Goal: Register for event/course

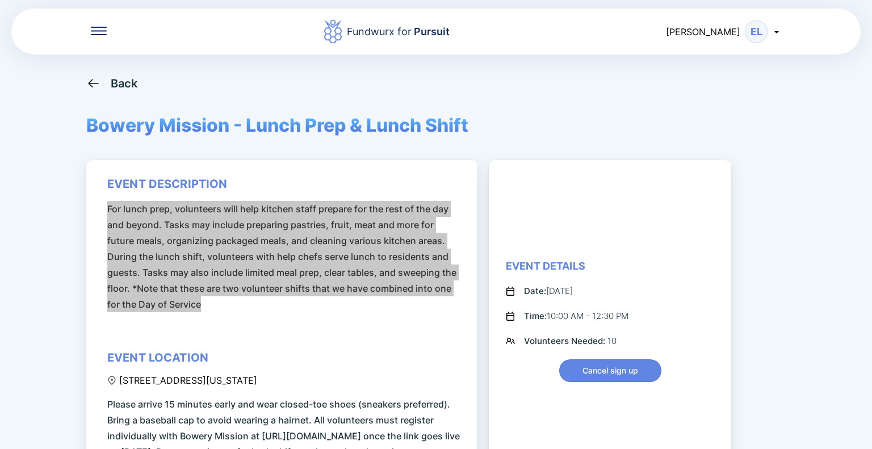
scroll to position [106, 0]
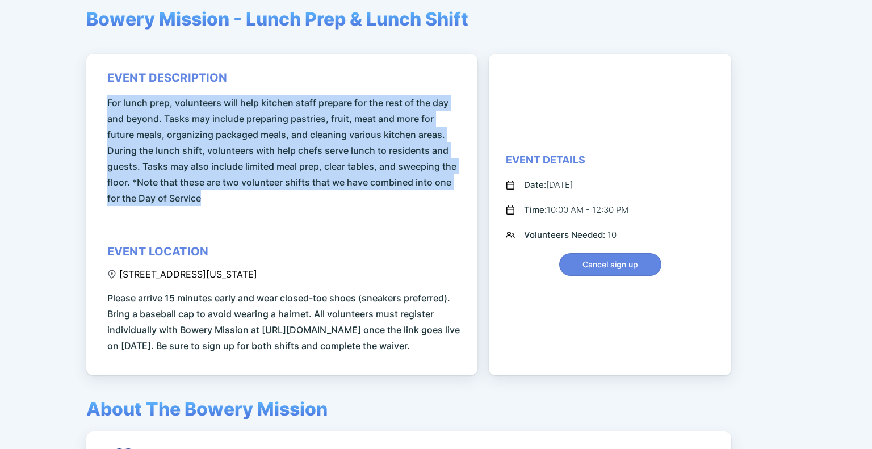
click at [339, 199] on span "For lunch prep, volunteers will help kitchen staff prepare for the rest of the …" at bounding box center [283, 150] width 353 height 111
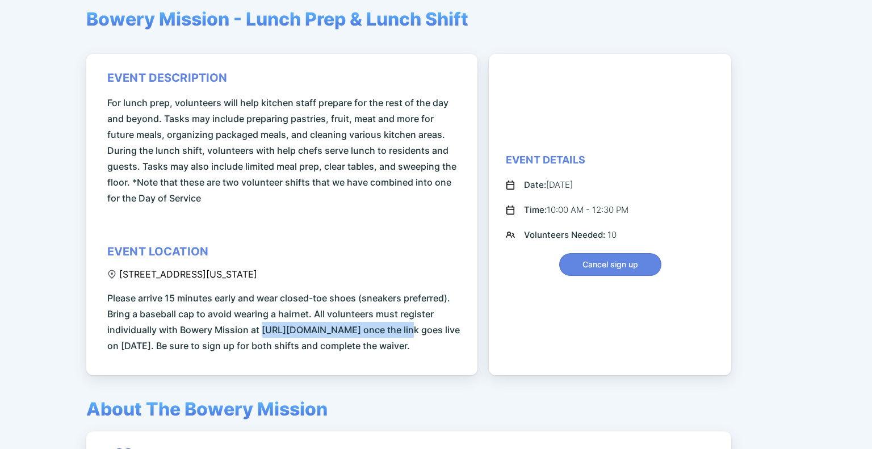
drag, startPoint x: 262, startPoint y: 327, endPoint x: 397, endPoint y: 324, distance: 135.1
click at [397, 324] on span "Please arrive 15 minutes early and wear closed-toe shoes (sneakers preferred). …" at bounding box center [283, 322] width 353 height 64
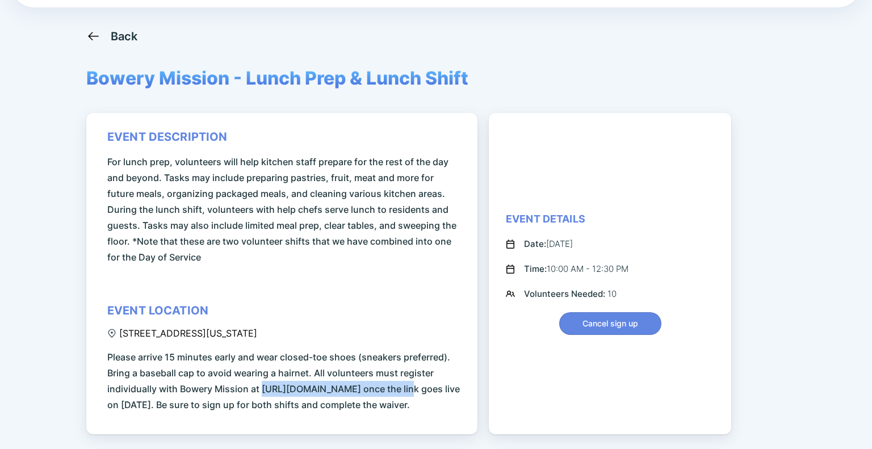
scroll to position [0, 0]
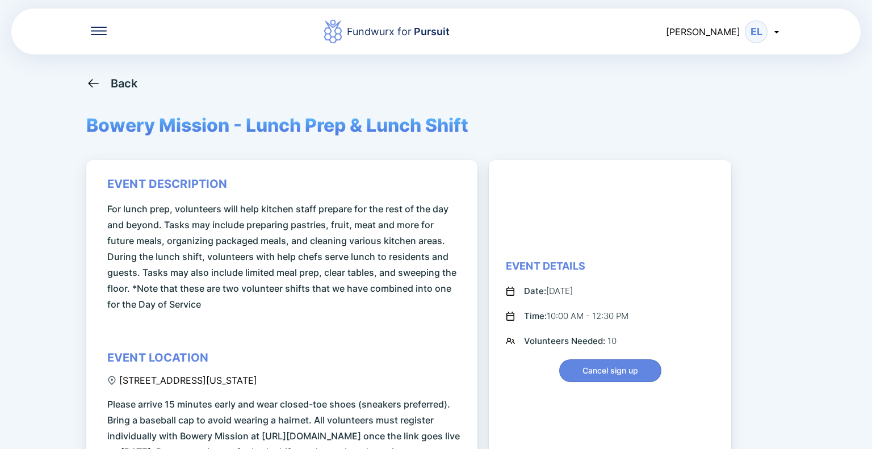
click at [106, 71] on div "Fundwurx for Pursuit [PERSON_NAME] EL Back Bowery Mission - Lunch Prep & Lunch …" at bounding box center [436, 224] width 872 height 449
click at [99, 91] on div "Back Bowery Mission - Lunch Prep & Lunch Shift event description For lunch prep…" at bounding box center [435, 300] width 699 height 449
click at [119, 82] on div "Back" at bounding box center [124, 84] width 27 height 14
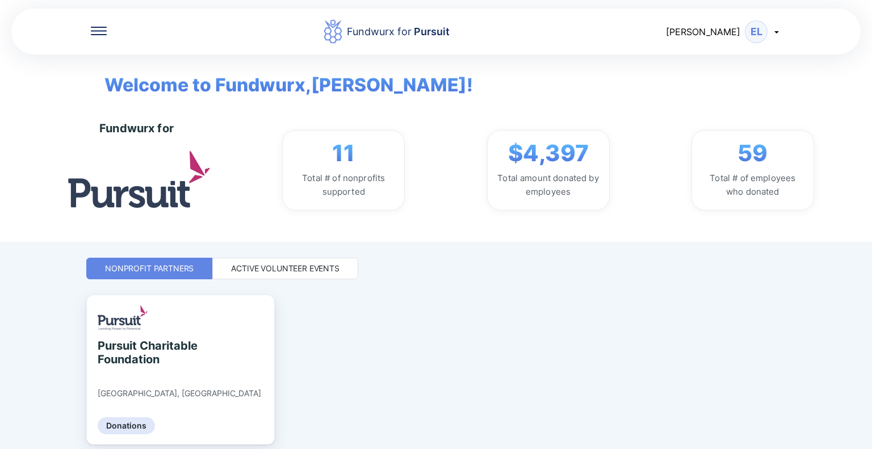
click at [128, 190] on img at bounding box center [139, 179] width 142 height 56
click at [263, 272] on div "Active Volunteer Events" at bounding box center [285, 268] width 108 height 11
click at [316, 275] on div "Active Volunteer Events" at bounding box center [285, 269] width 146 height 22
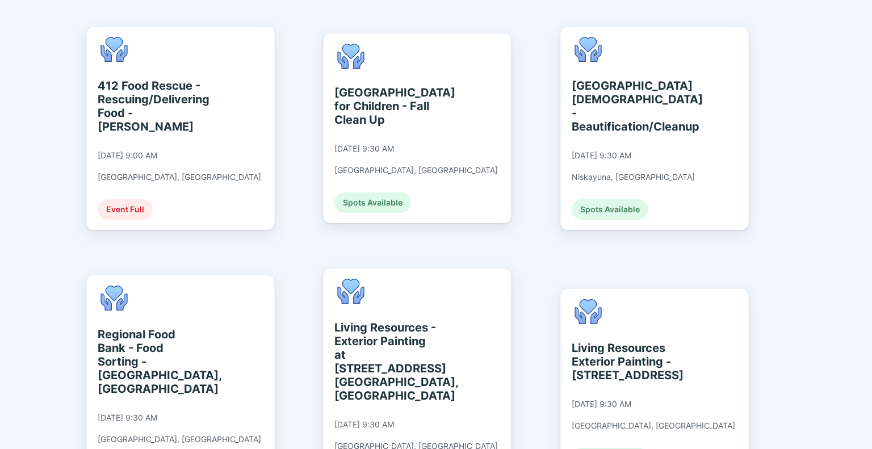
scroll to position [851, 0]
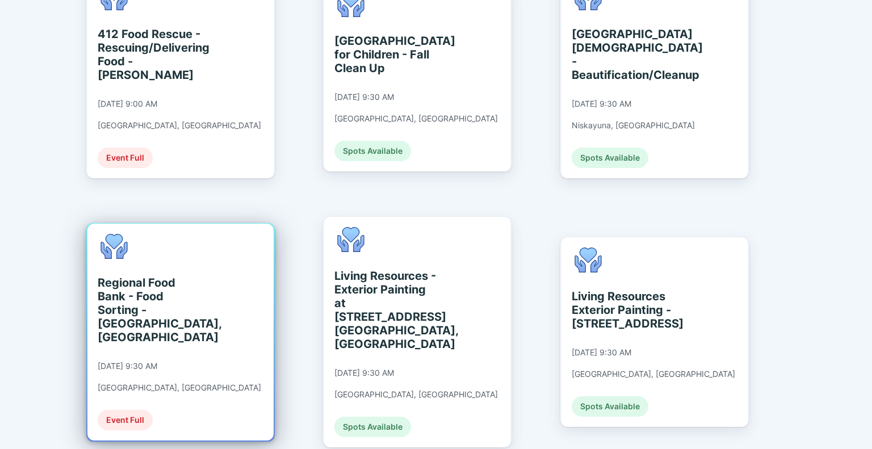
click at [150, 328] on div "Regional Food Bank - Food Sorting - Albany, NY 09/10/2025 at 9:30 AM Albany, NY…" at bounding box center [179, 332] width 163 height 196
